Goal: Task Accomplishment & Management: Use online tool/utility

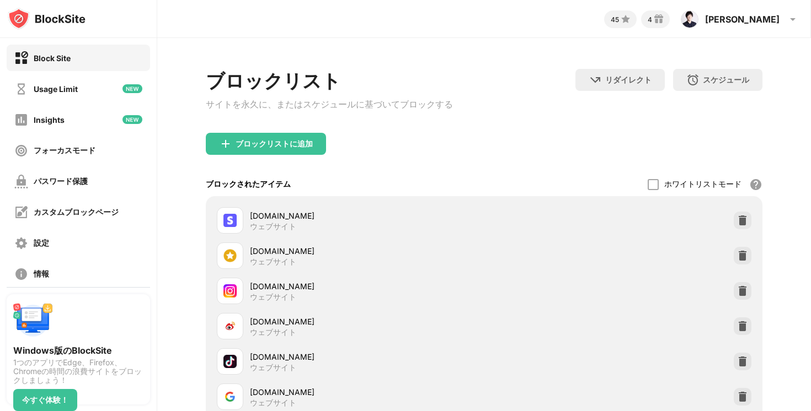
scroll to position [207, 0]
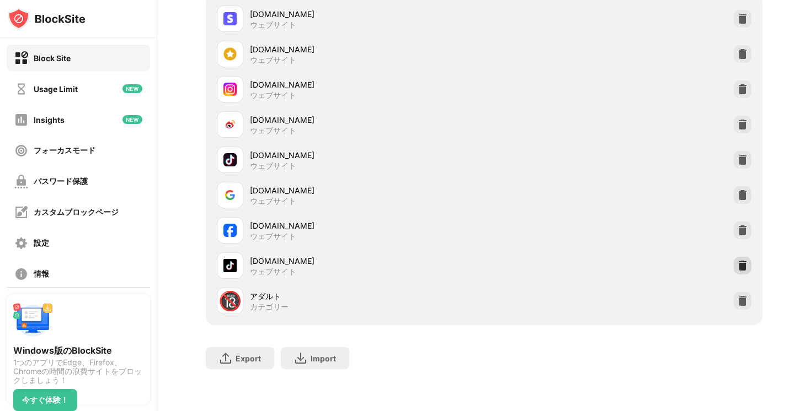
click at [744, 266] on img at bounding box center [742, 265] width 11 height 11
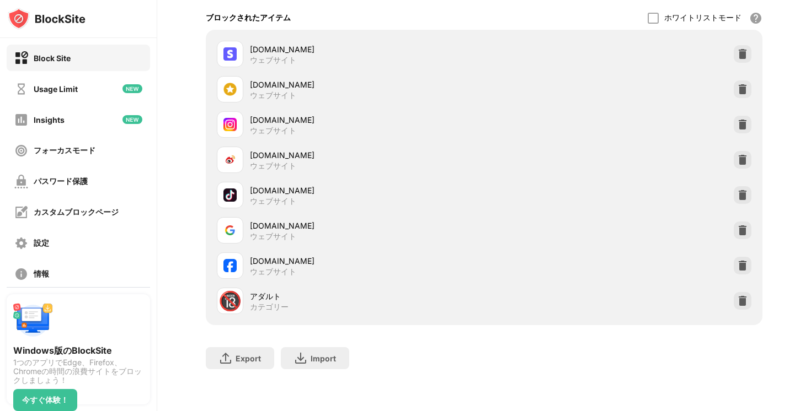
scroll to position [94, 0]
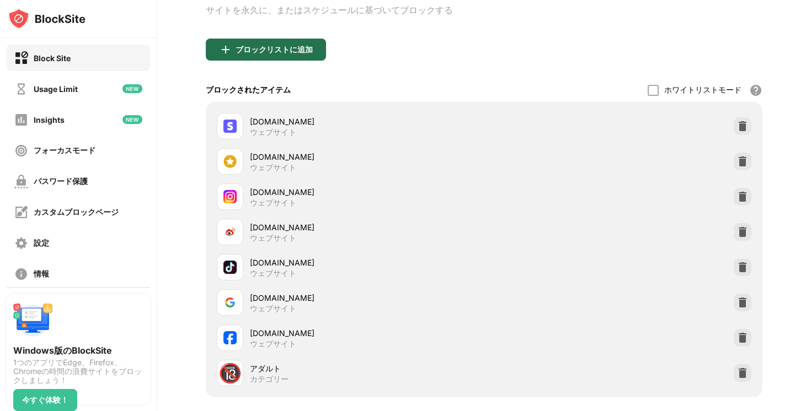
click at [269, 45] on div "ブロックリストに追加" at bounding box center [266, 50] width 120 height 22
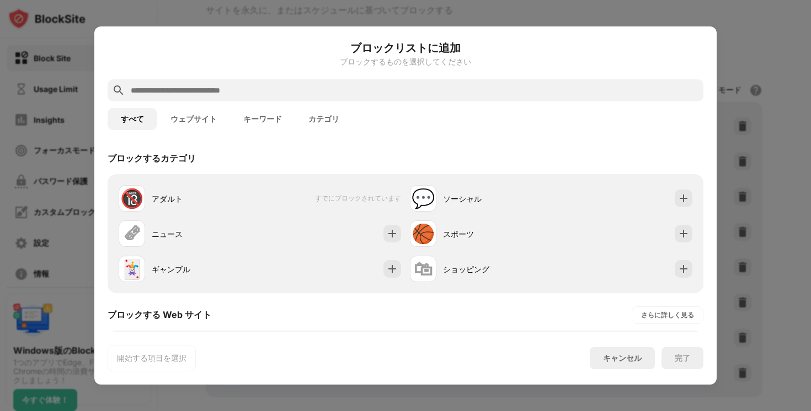
click at [276, 94] on input "text" at bounding box center [414, 90] width 569 height 13
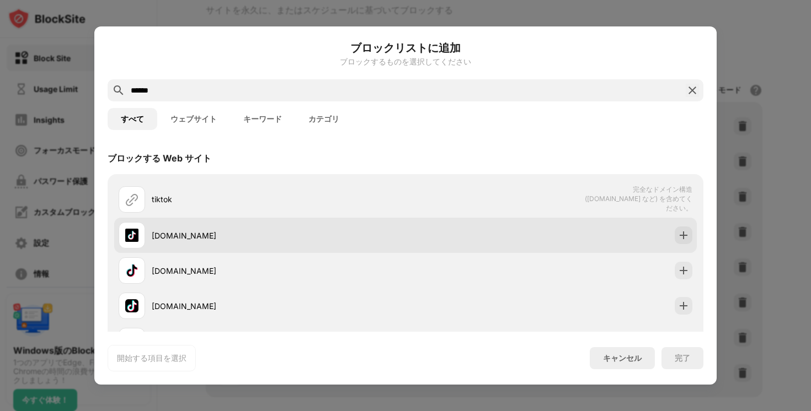
type input "******"
click at [679, 240] on div at bounding box center [683, 236] width 18 height 18
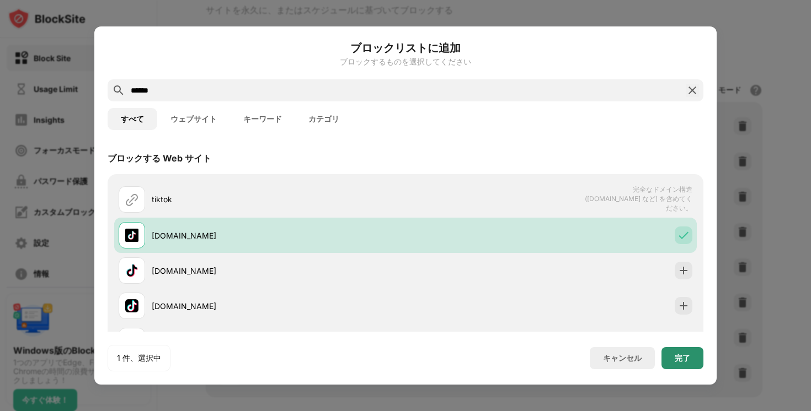
click at [682, 358] on div "完了" at bounding box center [681, 358] width 15 height 9
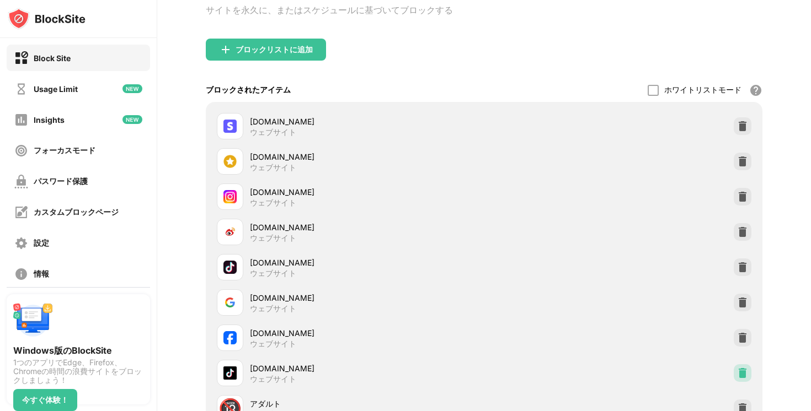
click at [747, 378] on div at bounding box center [742, 373] width 18 height 18
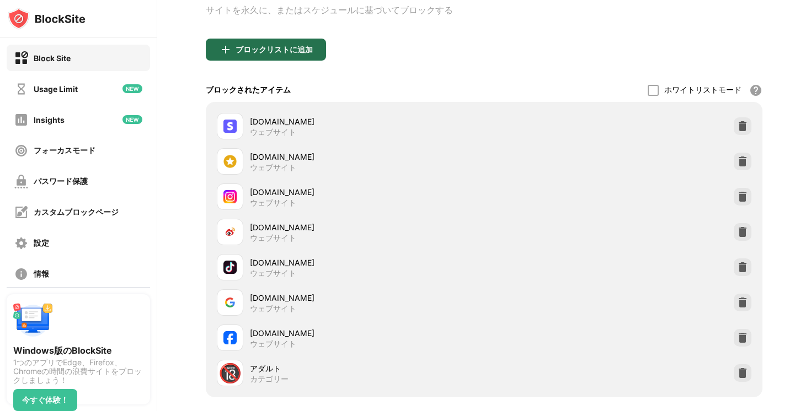
click at [282, 52] on div "ブロックリストに追加" at bounding box center [273, 49] width 77 height 9
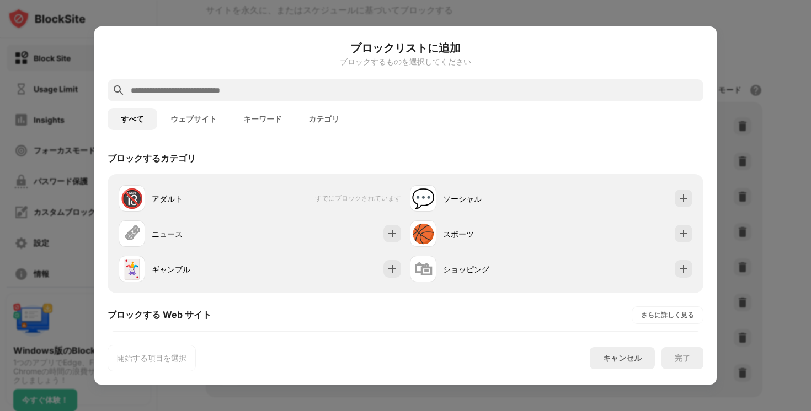
click at [271, 91] on input "text" at bounding box center [414, 90] width 569 height 13
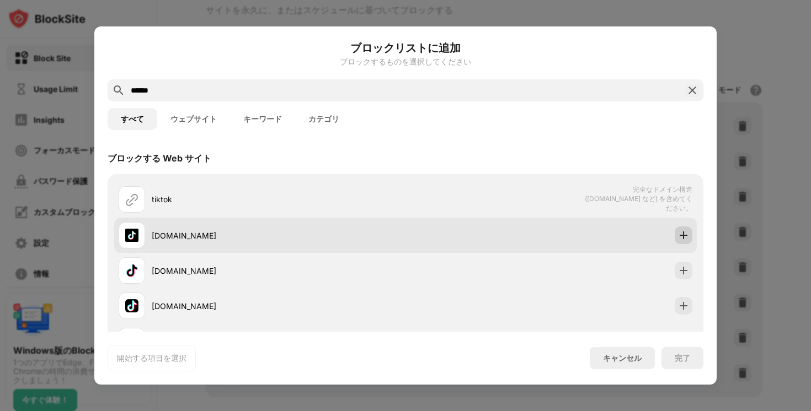
type input "******"
click at [685, 237] on img at bounding box center [683, 235] width 11 height 11
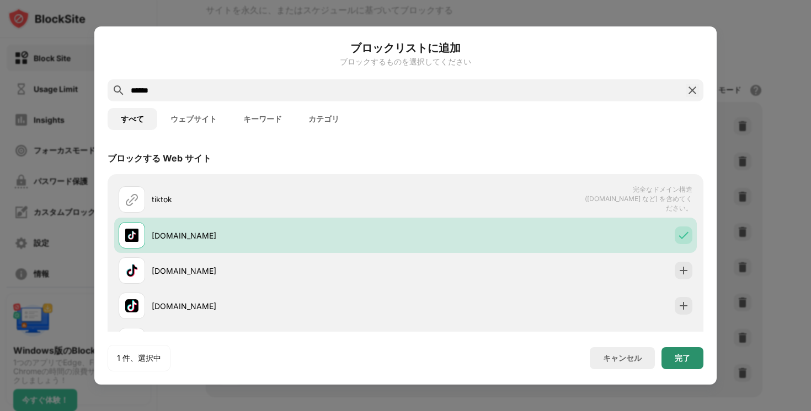
click at [675, 362] on div "完了" at bounding box center [681, 358] width 15 height 9
